Goal: Information Seeking & Learning: Learn about a topic

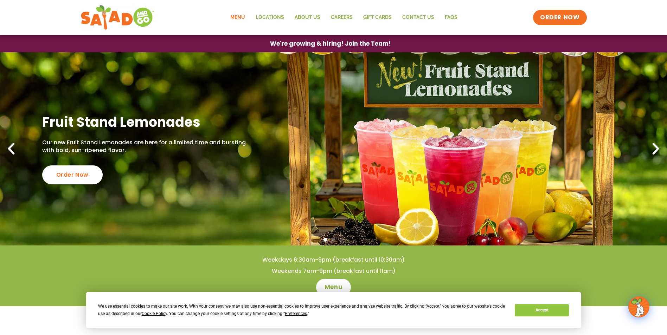
click at [239, 14] on link "Menu" at bounding box center [237, 17] width 25 height 16
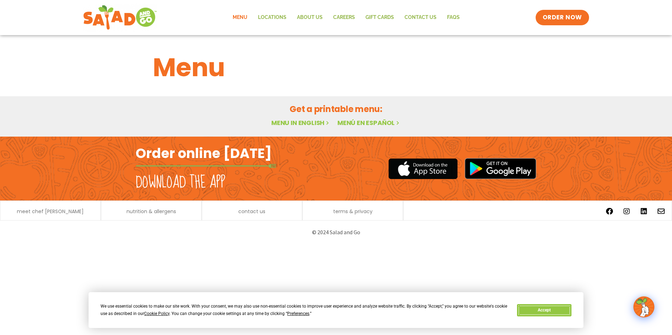
click at [543, 310] on button "Accept" at bounding box center [544, 310] width 54 height 12
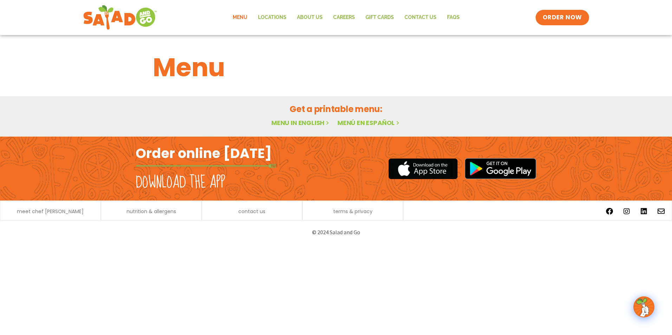
click at [295, 123] on link "Menu in English" at bounding box center [300, 122] width 59 height 9
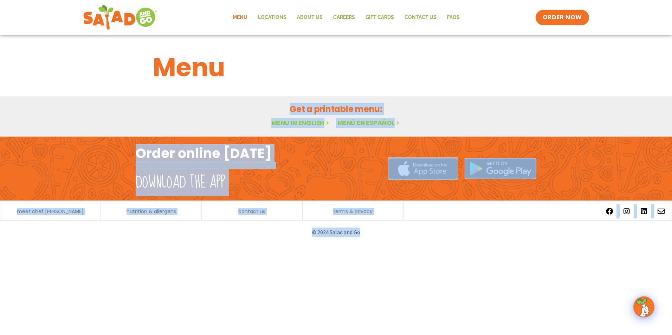
drag, startPoint x: 187, startPoint y: 155, endPoint x: 128, endPoint y: 116, distance: 70.8
click at [126, 116] on body "Menu Locations About Us Careers GIFT CARDS Contact Us FAQs Menu Menu Locations …" at bounding box center [336, 122] width 672 height 244
click at [387, 244] on html "Menu Locations About Us Careers GIFT CARDS Contact Us FAQs Menu Menu Locations …" at bounding box center [336, 122] width 672 height 244
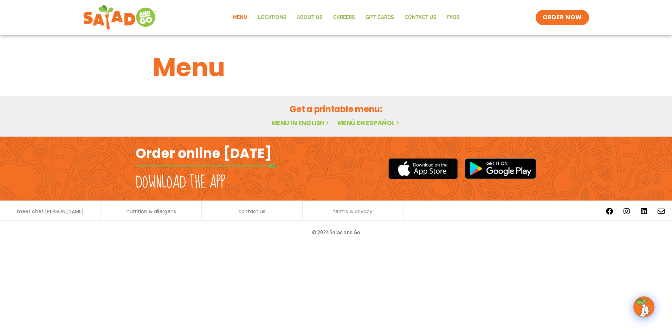
click at [325, 123] on icon at bounding box center [328, 123] width 6 height 6
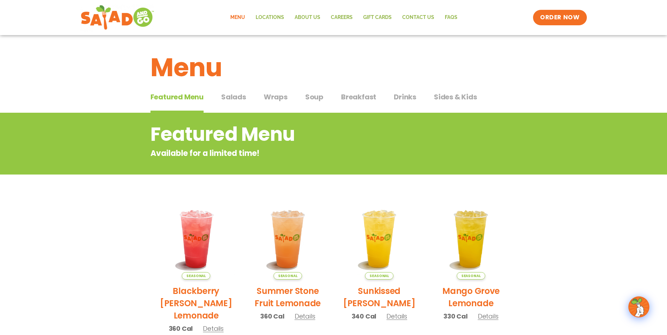
click at [229, 100] on span "Salads" at bounding box center [233, 97] width 25 height 11
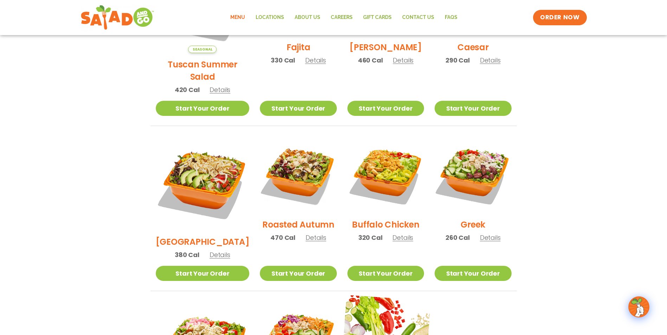
scroll to position [211, 0]
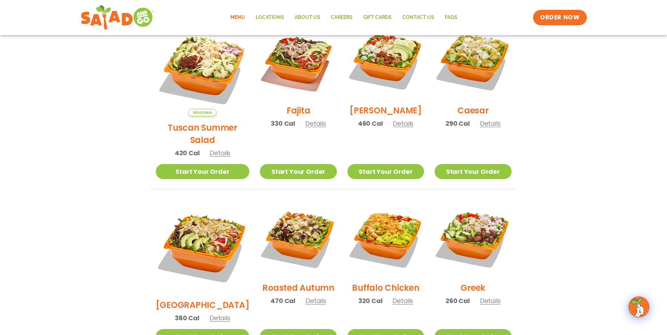
click at [308, 297] on span "Details" at bounding box center [316, 301] width 21 height 9
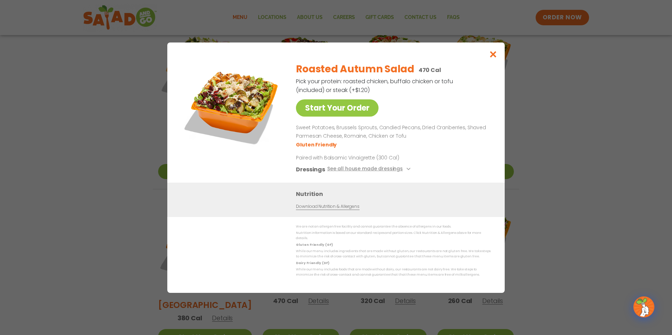
click at [459, 89] on div "Roasted Autumn Salad 470 Cal Pick your protein: roasted chicken, buffalo chicke…" at bounding box center [392, 120] width 192 height 126
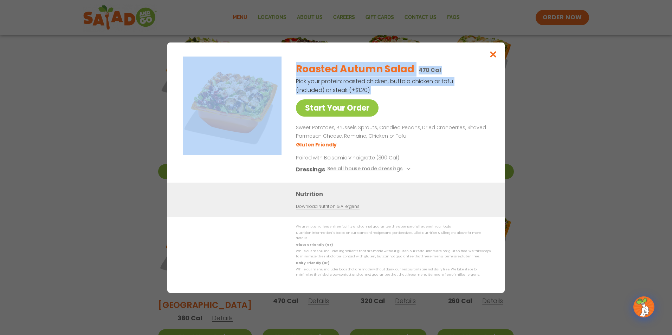
drag, startPoint x: 376, startPoint y: 97, endPoint x: 250, endPoint y: 78, distance: 127.2
click at [250, 78] on div "Start Your Order Roasted Autumn Salad 470 Cal Pick your protein: roasted chicke…" at bounding box center [335, 120] width 309 height 126
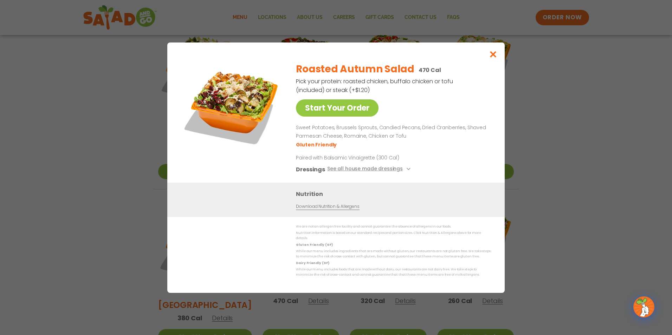
click at [406, 140] on p "Sweet Potatoes, Brussels Sprouts, Candied Pecans, Dried Cranberries, Shaved Par…" at bounding box center [392, 132] width 192 height 17
click at [429, 137] on p "Sweet Potatoes, Brussels Sprouts, Candied Pecans, Dried Cranberries, Shaved Par…" at bounding box center [392, 132] width 192 height 17
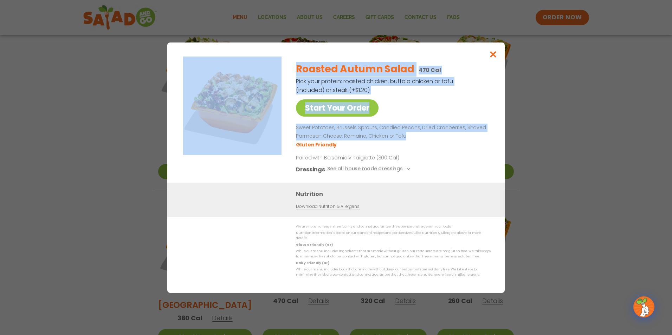
drag, startPoint x: 358, startPoint y: 133, endPoint x: 276, endPoint y: 127, distance: 81.4
click at [276, 127] on div "Start Your Order Roasted Autumn Salad 470 Cal Pick your protein: roasted chicke…" at bounding box center [335, 120] width 309 height 126
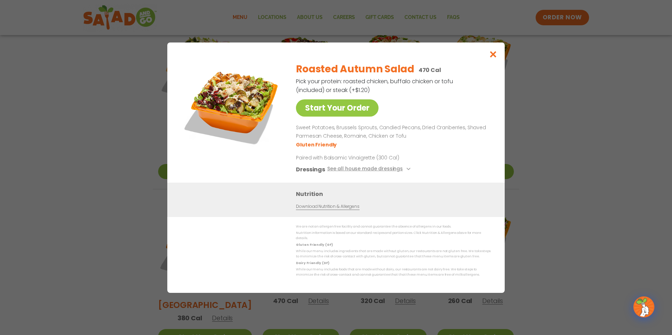
click at [421, 143] on ul "Gluten Friendly" at bounding box center [392, 144] width 192 height 8
drag, startPoint x: 423, startPoint y: 141, endPoint x: 346, endPoint y: 135, distance: 77.9
click at [346, 135] on p "Sweet Potatoes, Brussels Sprouts, Candied Pecans, Dried Cranberries, Shaved Par…" at bounding box center [392, 132] width 192 height 17
drag, startPoint x: 346, startPoint y: 135, endPoint x: 421, endPoint y: 148, distance: 76.7
click at [421, 148] on ul "Gluten Friendly" at bounding box center [392, 144] width 192 height 8
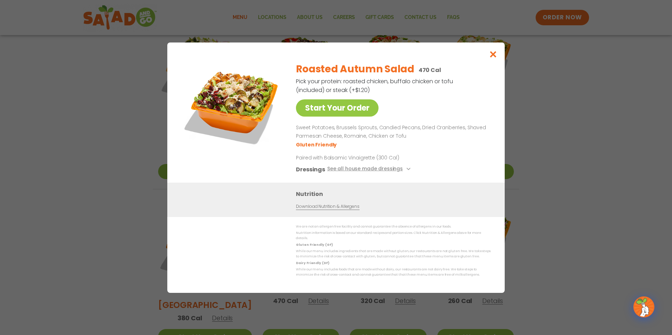
click at [418, 141] on p "Sweet Potatoes, Brussels Sprouts, Candied Pecans, Dried Cranberries, Shaved Par…" at bounding box center [392, 132] width 192 height 17
click at [498, 59] on button "Close modal" at bounding box center [493, 55] width 23 height 24
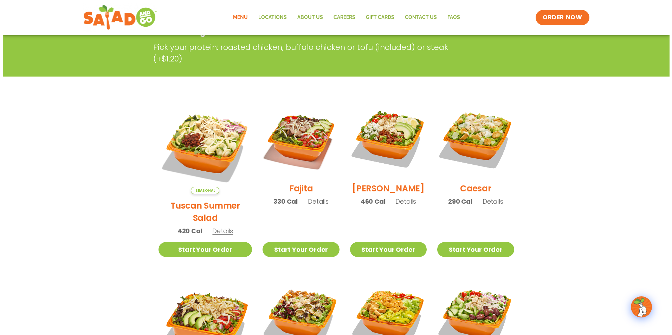
scroll to position [105, 0]
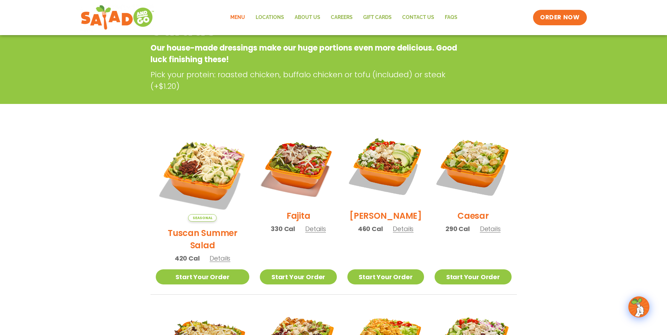
click at [213, 254] on span "Details" at bounding box center [220, 258] width 21 height 9
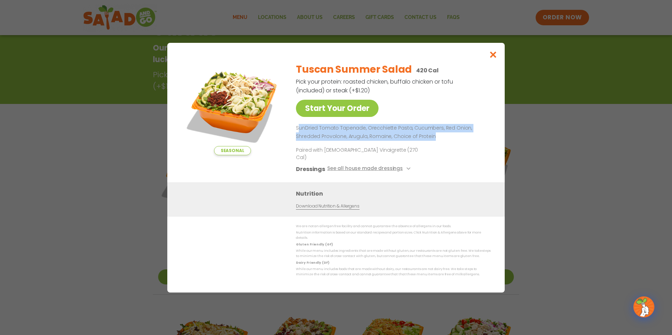
drag, startPoint x: 434, startPoint y: 145, endPoint x: 298, endPoint y: 136, distance: 136.8
click at [298, 136] on p "SunDried Tomato Tapenade, Orecchiette Pasta, Cucumbers, Red Onion, Shredded Pro…" at bounding box center [392, 132] width 192 height 17
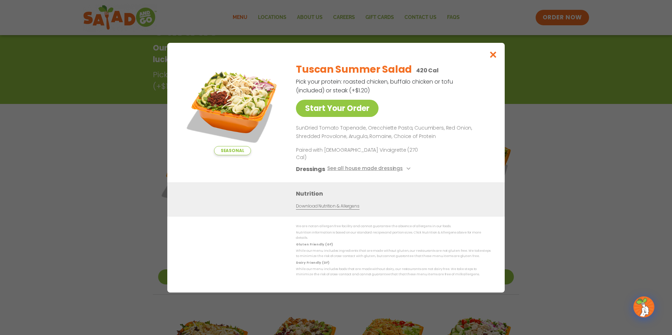
click at [430, 157] on div "Tuscan Summer Salad 420 Cal Pick your protein: roasted chicken, buffalo chicken…" at bounding box center [392, 120] width 192 height 126
drag, startPoint x: 464, startPoint y: 137, endPoint x: 441, endPoint y: 136, distance: 23.2
click at [441, 136] on p "SunDried Tomato Tapenade, Orecchiette Pasta, Cucumbers, Red Onion, Shredded Pro…" at bounding box center [392, 132] width 192 height 17
drag, startPoint x: 441, startPoint y: 136, endPoint x: 432, endPoint y: 143, distance: 11.0
click at [428, 141] on p "SunDried Tomato Tapenade, Orecchiette Pasta, Cucumbers, Red Onion, Shredded Pro…" at bounding box center [392, 132] width 192 height 17
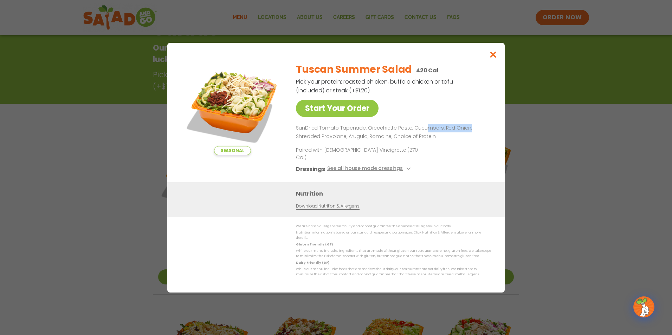
drag, startPoint x: 458, startPoint y: 136, endPoint x: 425, endPoint y: 138, distance: 33.4
click at [425, 138] on p "SunDried Tomato Tapenade, Orecchiette Pasta, Cucumbers, Red Onion, Shredded Pro…" at bounding box center [392, 132] width 192 height 17
drag, startPoint x: 425, startPoint y: 138, endPoint x: 461, endPoint y: 140, distance: 35.9
click at [439, 154] on div "Tuscan Summer Salad 420 Cal Pick your protein: roasted chicken, buffalo chicken…" at bounding box center [392, 120] width 192 height 126
click at [496, 58] on icon "Close modal" at bounding box center [493, 54] width 9 height 7
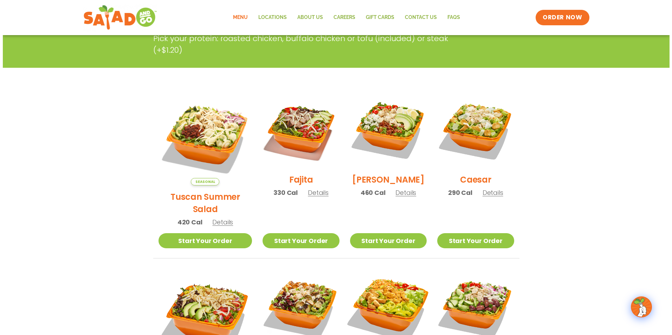
scroll to position [78, 0]
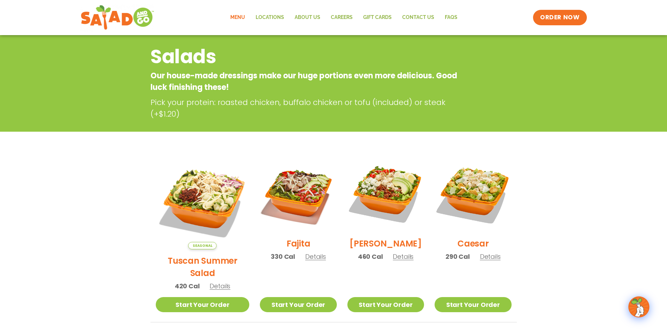
click at [487, 260] on span "Details" at bounding box center [490, 256] width 21 height 9
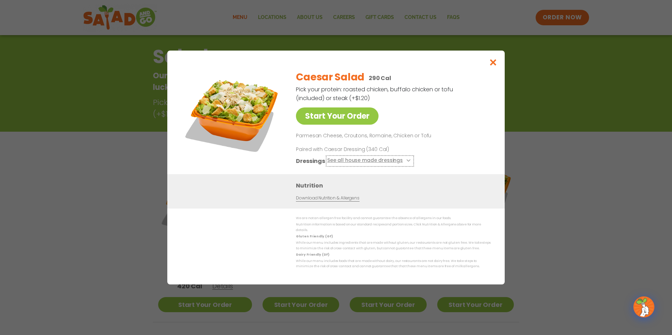
click at [404, 166] on button "See all house made dressings" at bounding box center [369, 161] width 85 height 9
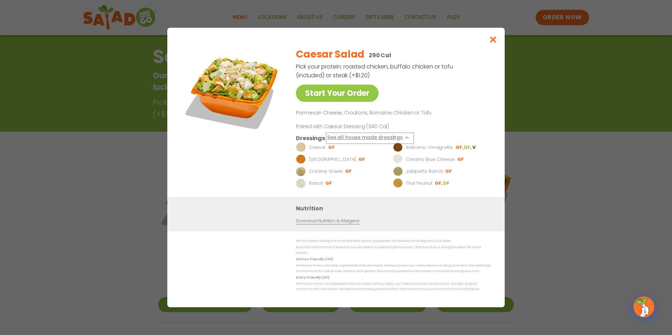
click at [402, 143] on button "See all house made dressings" at bounding box center [369, 138] width 85 height 9
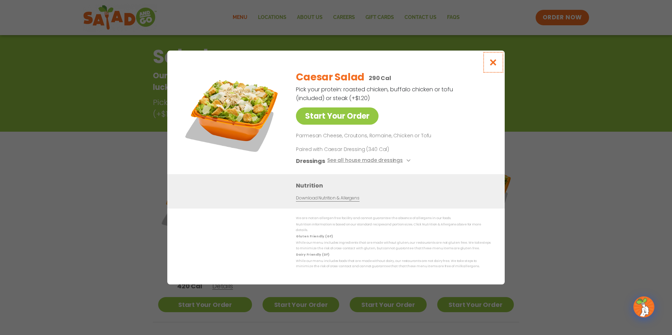
click at [497, 63] on icon "Close modal" at bounding box center [493, 62] width 9 height 7
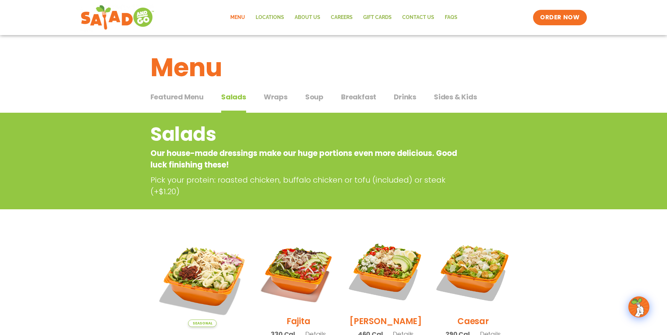
scroll to position [176, 0]
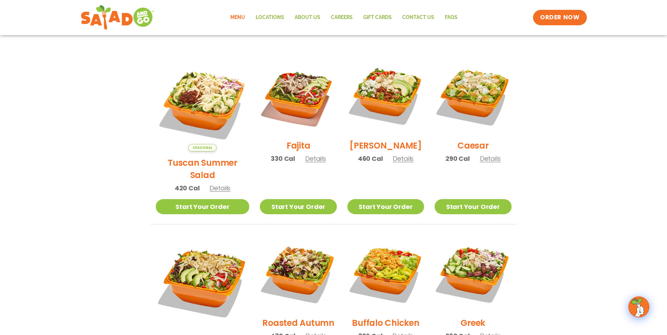
click at [491, 163] on span "Details" at bounding box center [490, 158] width 21 height 9
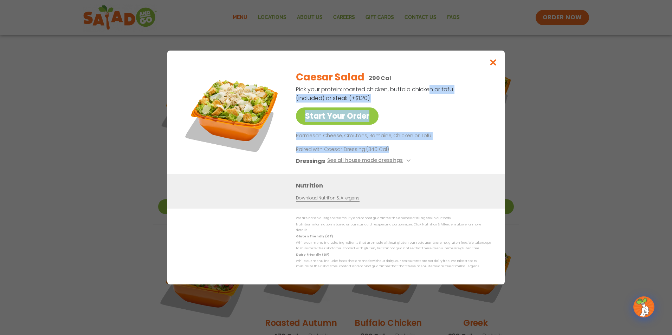
drag, startPoint x: 391, startPoint y: 152, endPoint x: 474, endPoint y: 83, distance: 107.9
click at [470, 84] on div "Caesar Salad 290 Cal Pick your protein: roasted chicken, buffalo chicken or tof…" at bounding box center [392, 120] width 192 height 110
drag, startPoint x: 474, startPoint y: 83, endPoint x: 442, endPoint y: 147, distance: 71.4
click at [450, 147] on div "Caesar Salad 290 Cal Pick your protein: roasted chicken, buffalo chicken or tof…" at bounding box center [392, 120] width 192 height 110
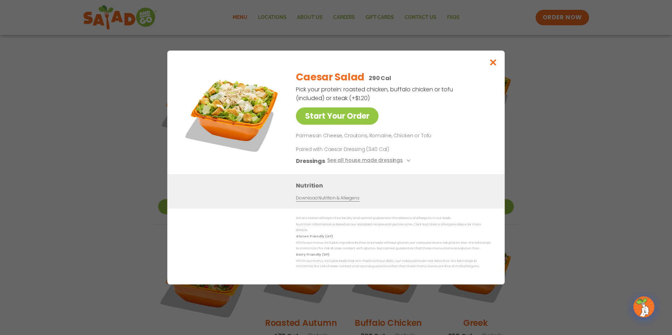
drag, startPoint x: 418, startPoint y: 166, endPoint x: 279, endPoint y: 122, distance: 145.2
click at [277, 122] on div "Start Your Order Caesar Salad 290 Cal Pick your protein: roasted chicken, buffa…" at bounding box center [335, 120] width 309 height 110
click at [476, 149] on div "Caesar Salad 290 Cal Pick your protein: roasted chicken, buffalo chicken or tof…" at bounding box center [392, 120] width 192 height 110
click at [493, 62] on icon "Close modal" at bounding box center [493, 62] width 9 height 7
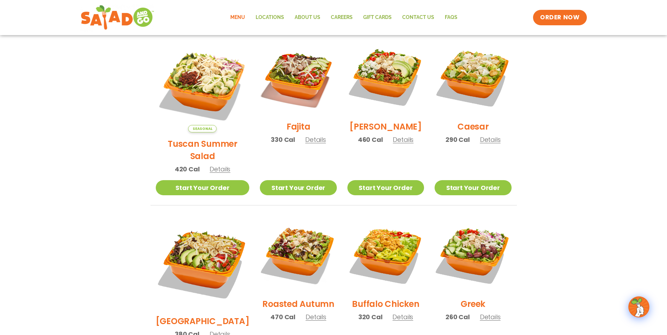
scroll to position [141, 0]
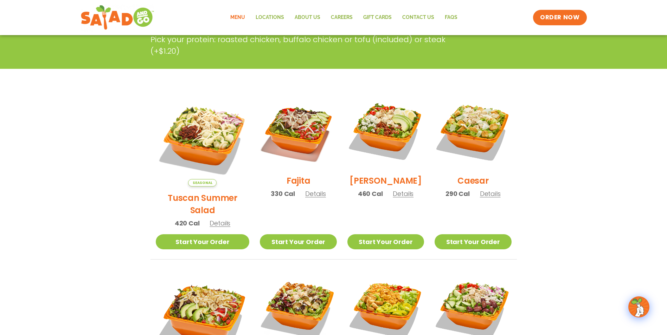
click at [549, 185] on section "Salads Our house-made dressings make our huge portions even more delicious. Goo…" at bounding box center [333, 281] width 667 height 618
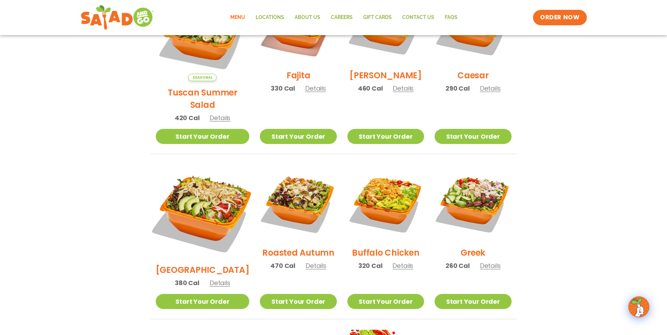
scroll to position [387, 0]
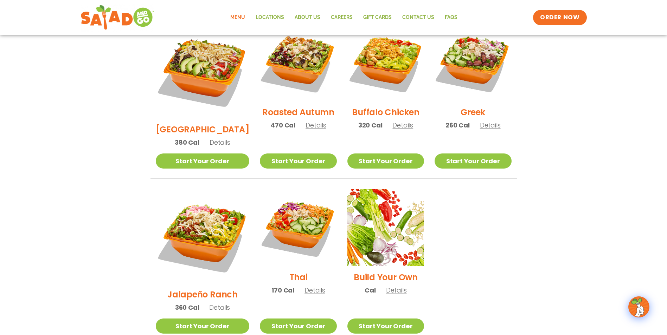
click at [212, 303] on span "Details" at bounding box center [219, 307] width 21 height 9
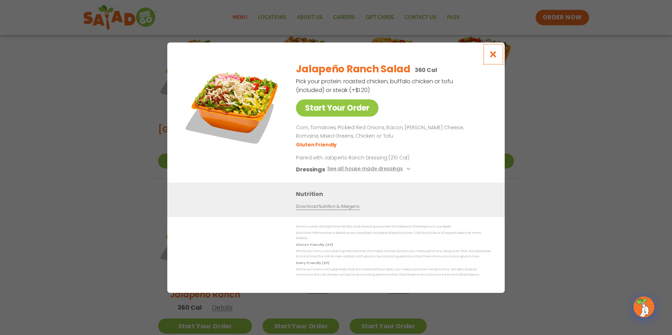
click at [495, 58] on icon "Close modal" at bounding box center [493, 54] width 9 height 7
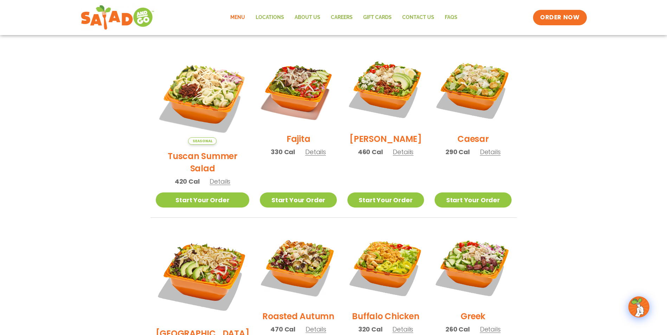
scroll to position [181, 0]
